Goal: Information Seeking & Learning: Find specific fact

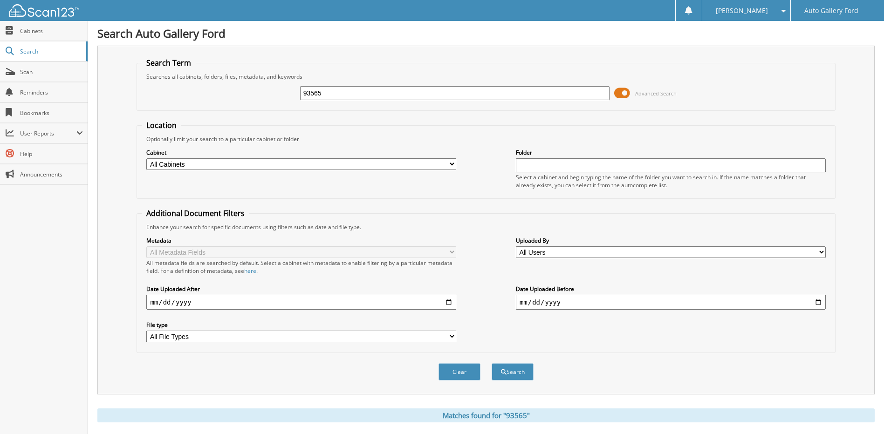
click at [265, 101] on div "93565 Advanced Search" at bounding box center [486, 93] width 688 height 25
type input "holland"
click at [491, 363] on button "Search" at bounding box center [512, 371] width 42 height 17
drag, startPoint x: 364, startPoint y: 92, endPoint x: 259, endPoint y: 87, distance: 105.4
click at [259, 87] on div "holland Advanced Search" at bounding box center [486, 93] width 688 height 25
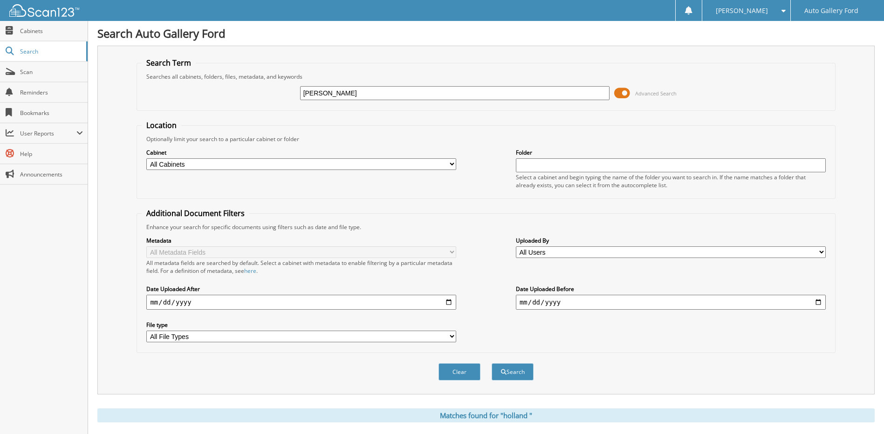
type input "BELUE"
click at [491, 363] on button "Search" at bounding box center [512, 371] width 42 height 17
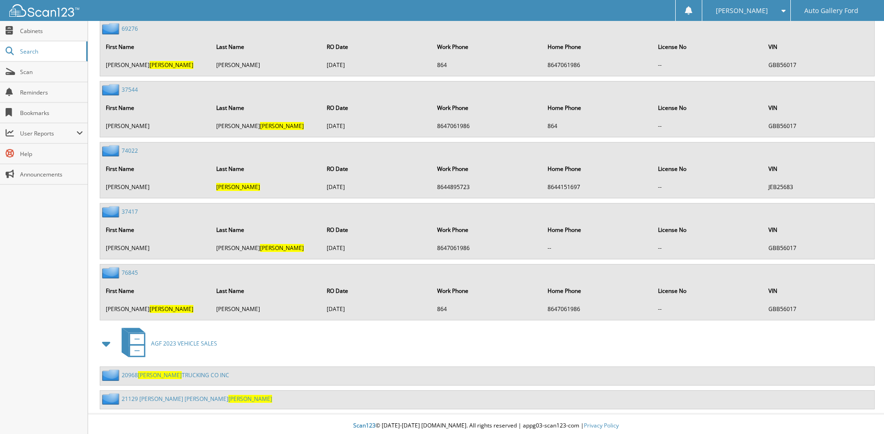
scroll to position [5431, 0]
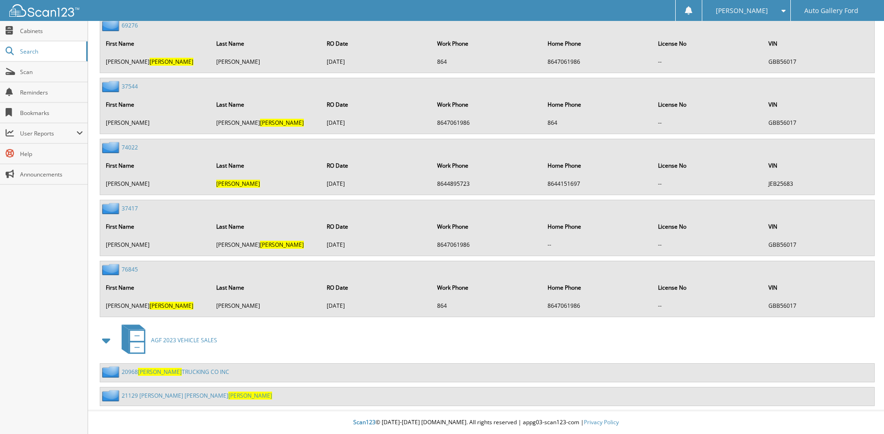
click at [189, 370] on link "20968 BELUE TRUCKING CO INC" at bounding box center [176, 372] width 108 height 8
